Goal: Navigation & Orientation: Find specific page/section

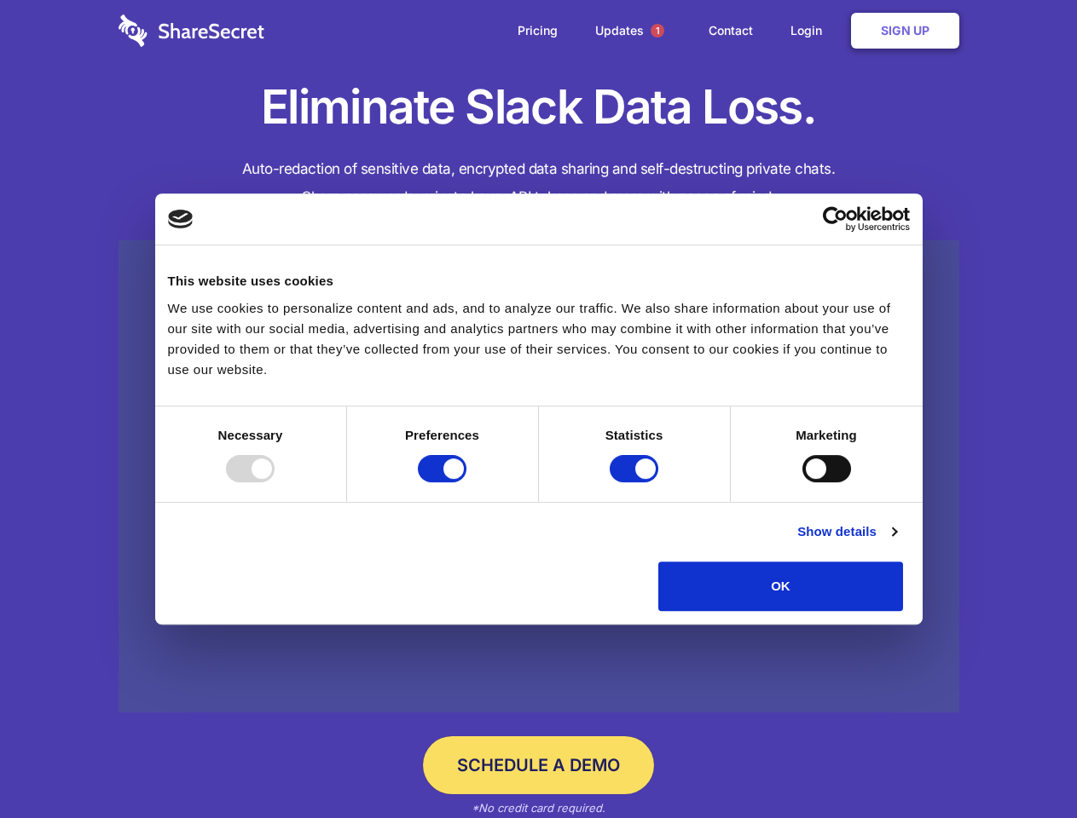
click at [274, 482] on div at bounding box center [250, 468] width 49 height 27
click at [466, 482] on input "Preferences" at bounding box center [442, 468] width 49 height 27
checkbox input "false"
click at [636, 482] on input "Statistics" at bounding box center [633, 468] width 49 height 27
checkbox input "false"
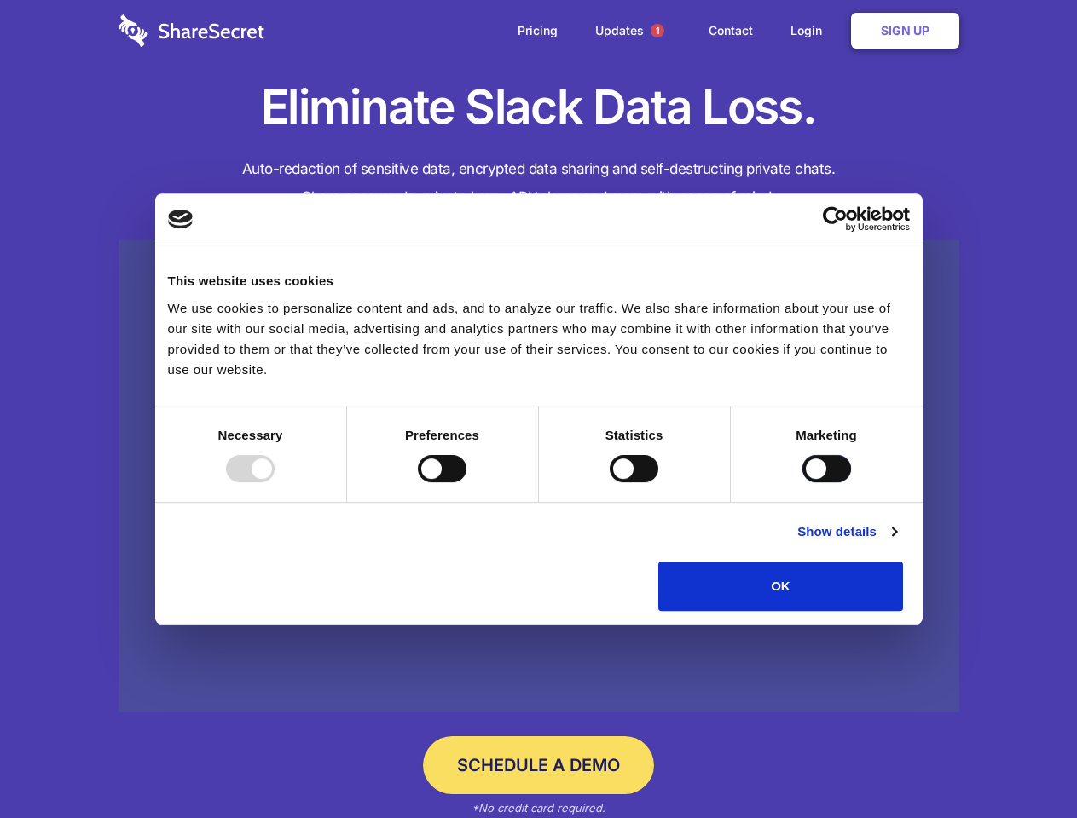
click at [802, 482] on input "Marketing" at bounding box center [826, 468] width 49 height 27
checkbox input "true"
click at [896, 542] on link "Show details" at bounding box center [846, 532] width 99 height 20
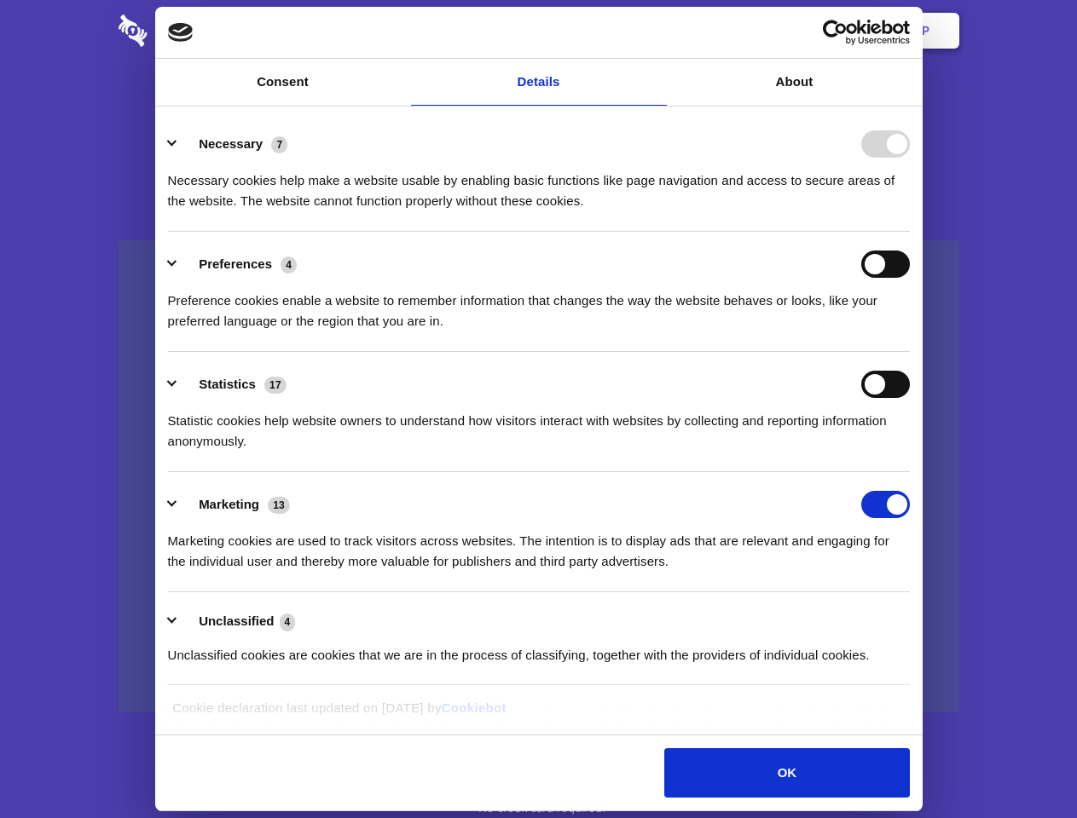
click at [909, 232] on li "Necessary 7 Necessary cookies help make a website usable by enabling basic func…" at bounding box center [539, 172] width 742 height 120
click at [656, 31] on span "1" at bounding box center [657, 31] width 14 height 14
